Goal: Task Accomplishment & Management: Manage account settings

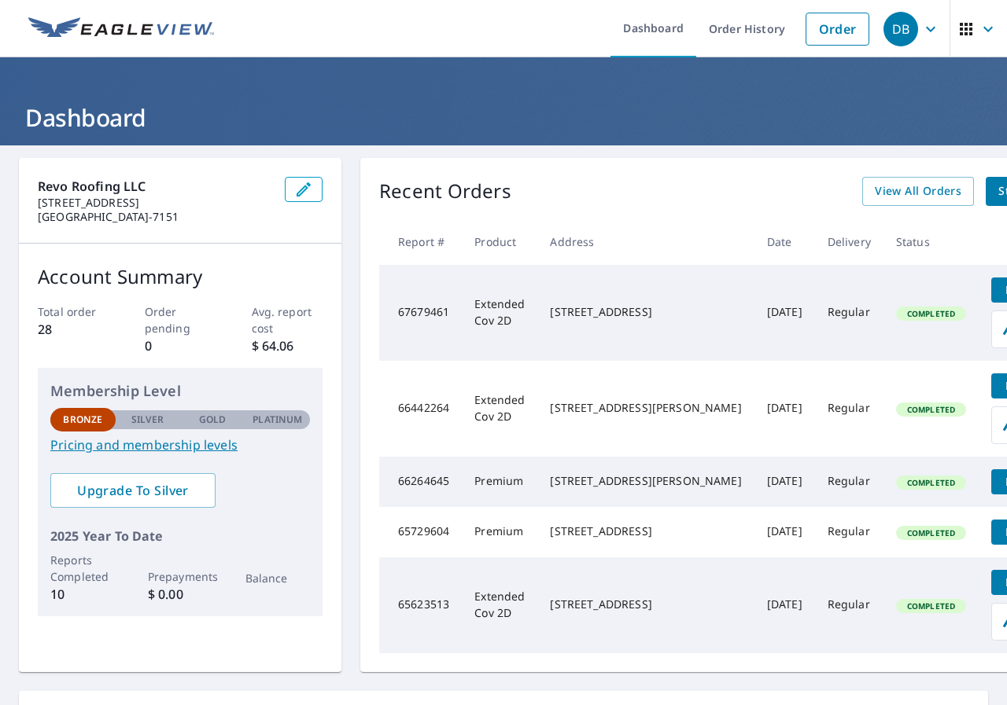
scroll to position [0, 42]
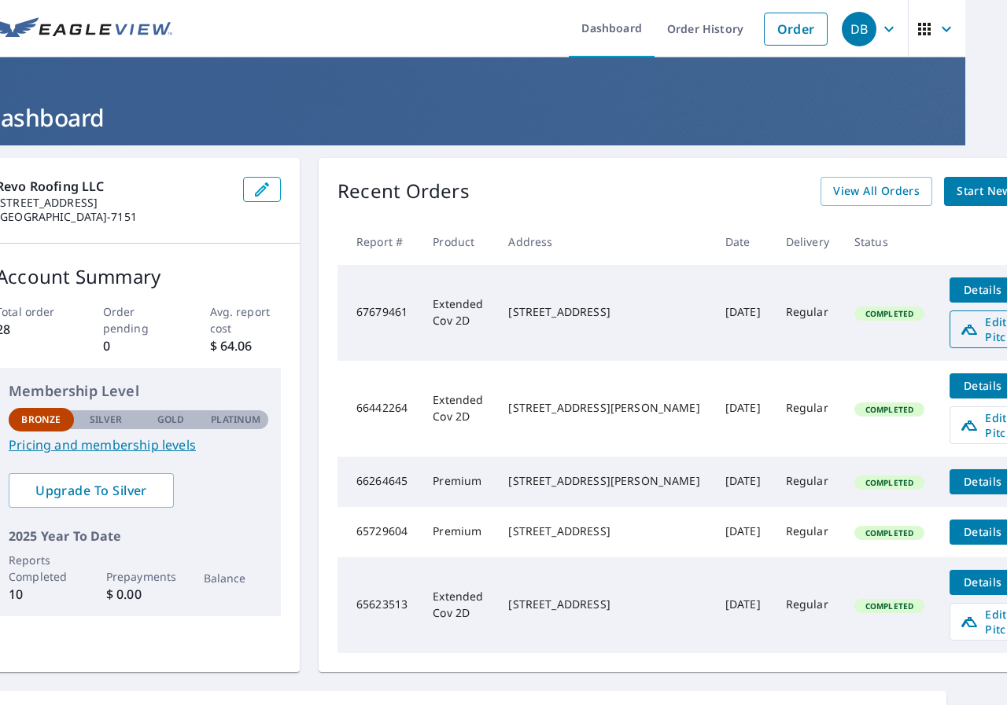
click at [959, 326] on span "Edit Pitch" at bounding box center [998, 330] width 78 height 30
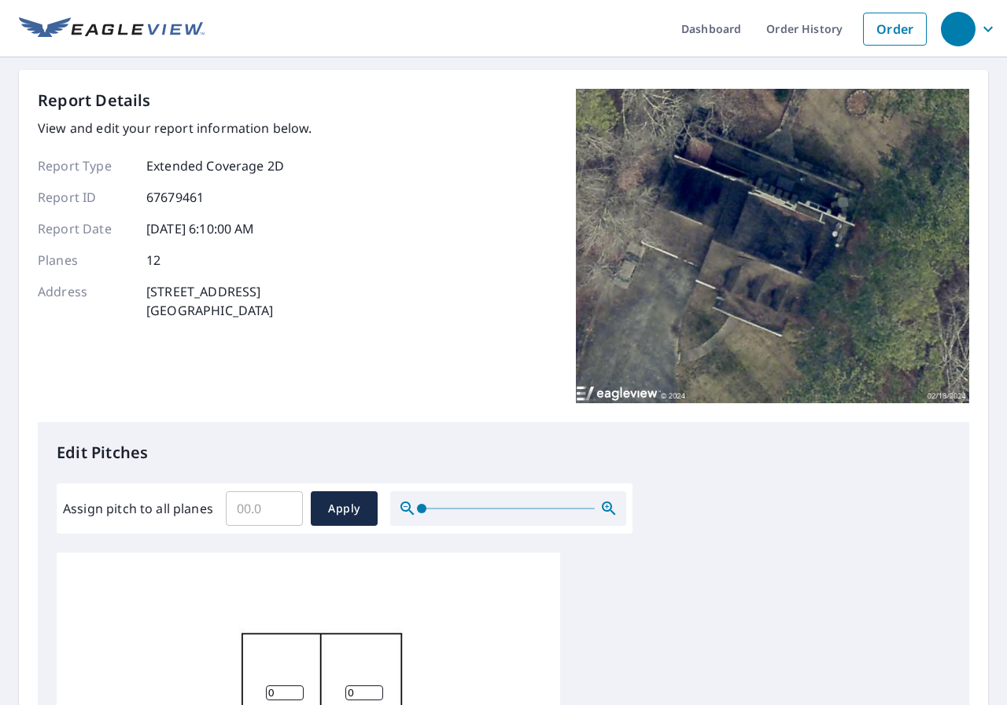
click at [366, 333] on div "Report Details View and edit your report information below. Report Type Extende…" at bounding box center [503, 255] width 931 height 333
click at [834, 455] on p "Edit Pitches" at bounding box center [503, 453] width 893 height 24
drag, startPoint x: 149, startPoint y: 288, endPoint x: 277, endPoint y: 318, distance: 131.6
click at [277, 318] on div "Address [STREET_ADDRESS]" at bounding box center [175, 301] width 274 height 38
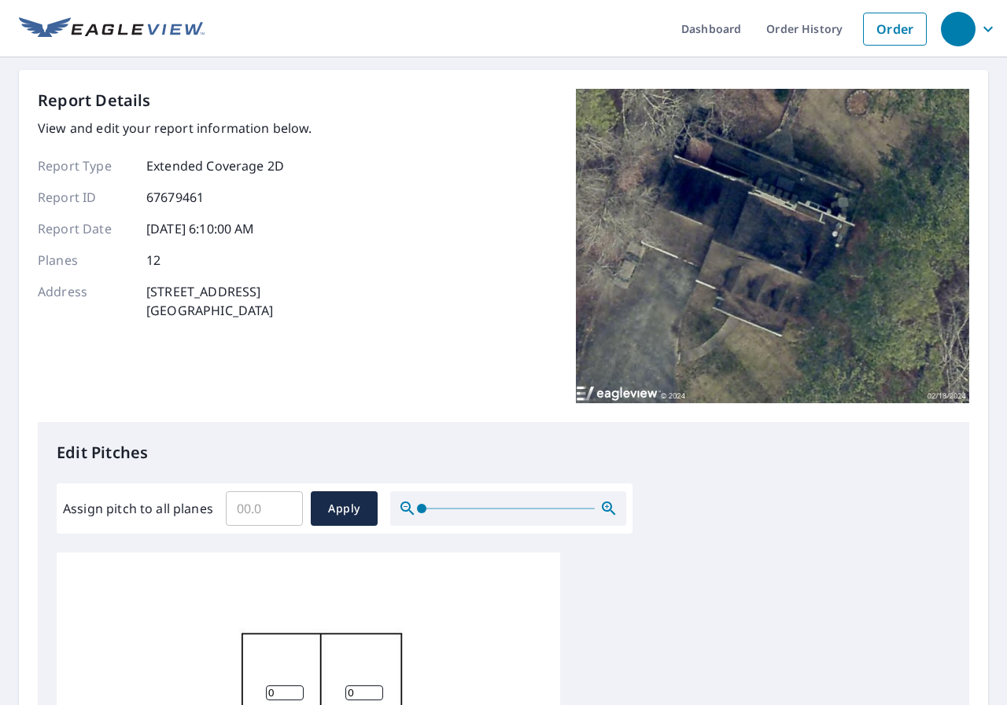
drag, startPoint x: 277, startPoint y: 318, endPoint x: 147, endPoint y: 165, distance: 200.3
click at [147, 165] on div "Report Type Extended Coverage 2D Report ID 67679461 Report Date [DATE] 6:10:00 …" at bounding box center [175, 239] width 274 height 164
click at [779, 263] on img at bounding box center [772, 246] width 393 height 315
click at [251, 311] on p "[STREET_ADDRESS]" at bounding box center [209, 301] width 127 height 38
drag, startPoint x: 263, startPoint y: 311, endPoint x: 142, endPoint y: 289, distance: 122.2
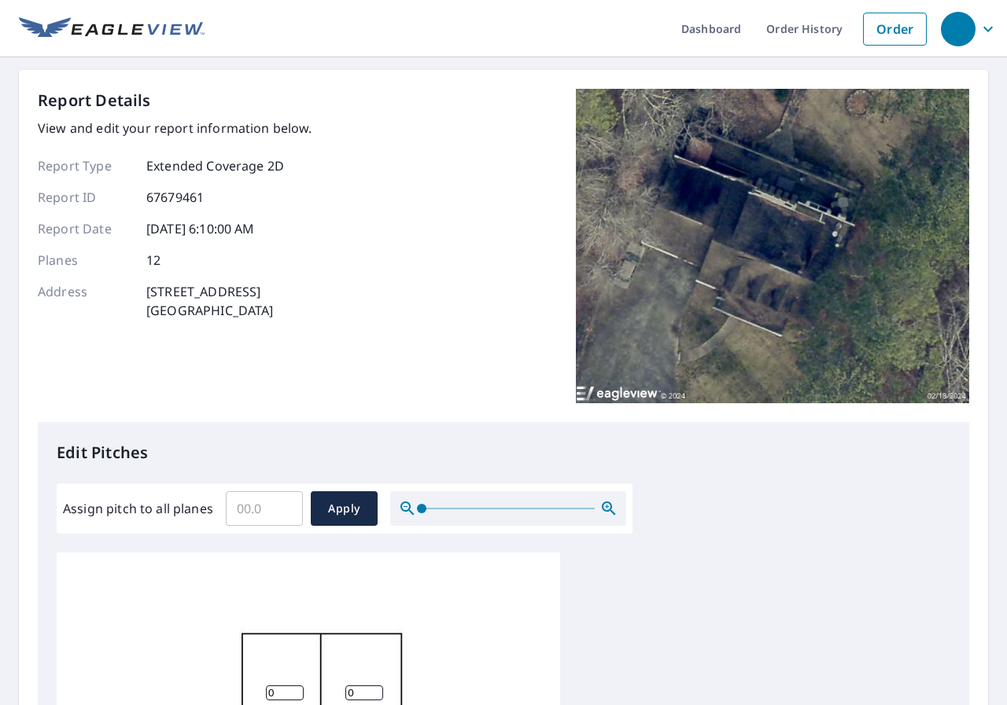
click at [142, 289] on div "Address [STREET_ADDRESS]" at bounding box center [175, 301] width 274 height 38
copy p "[STREET_ADDRESS]"
